Goal: Task Accomplishment & Management: Use online tool/utility

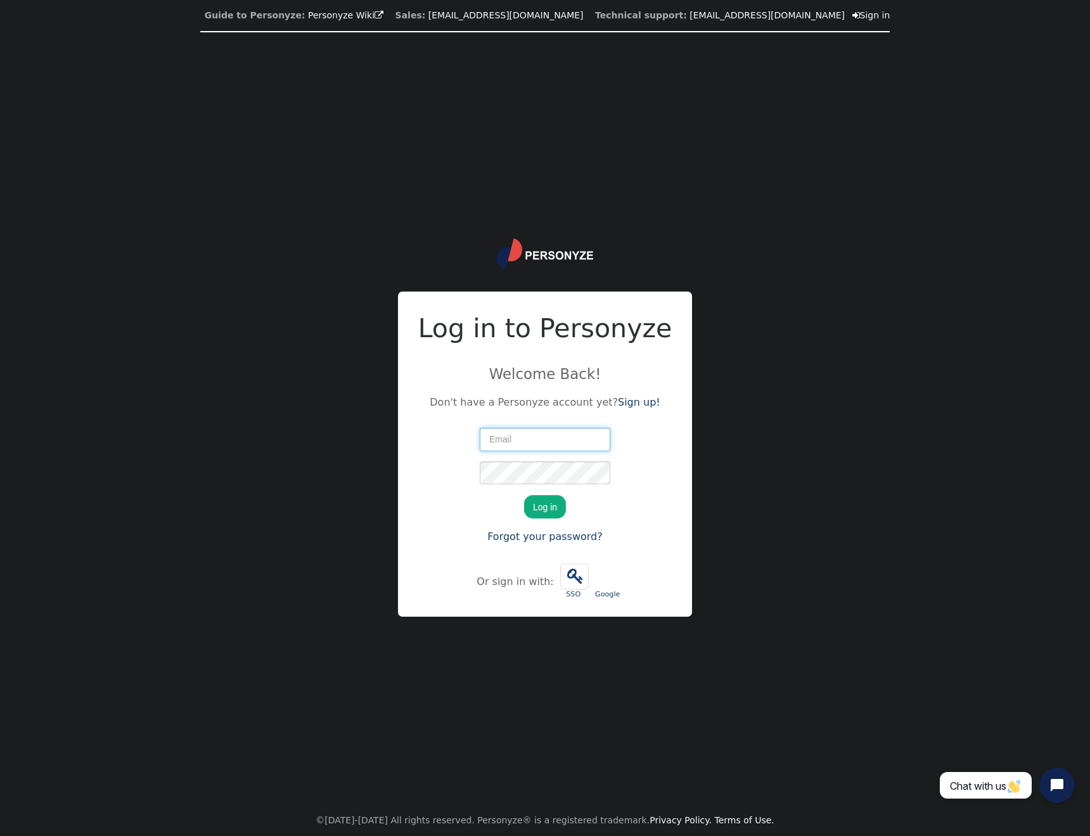
type input "[EMAIL_ADDRESS][DOMAIN_NAME]"
click at [551, 510] on button "Log in" at bounding box center [545, 506] width 42 height 23
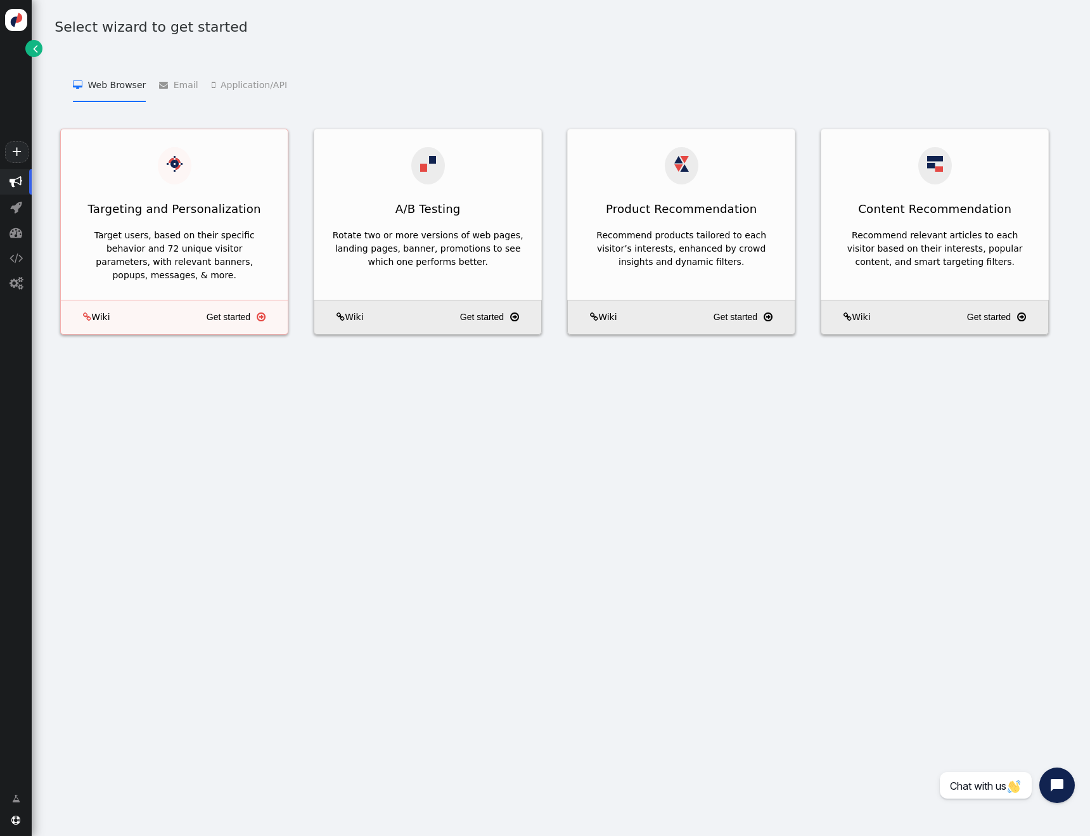
click at [177, 202] on div "Targeting and Personalization" at bounding box center [174, 208] width 227 height 31
